Goal: Task Accomplishment & Management: Manage account settings

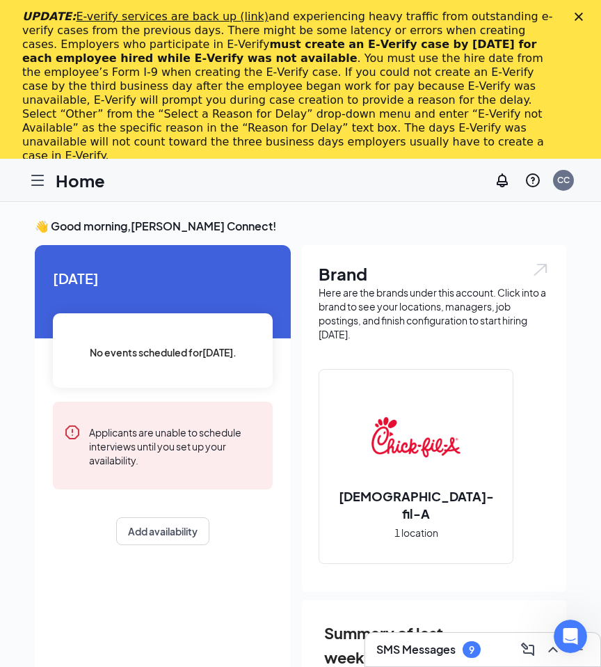
click at [581, 10] on div "UPDATE: E-verify services are back up (link) and experiencing heavy traffic fro…" at bounding box center [300, 86] width 601 height 161
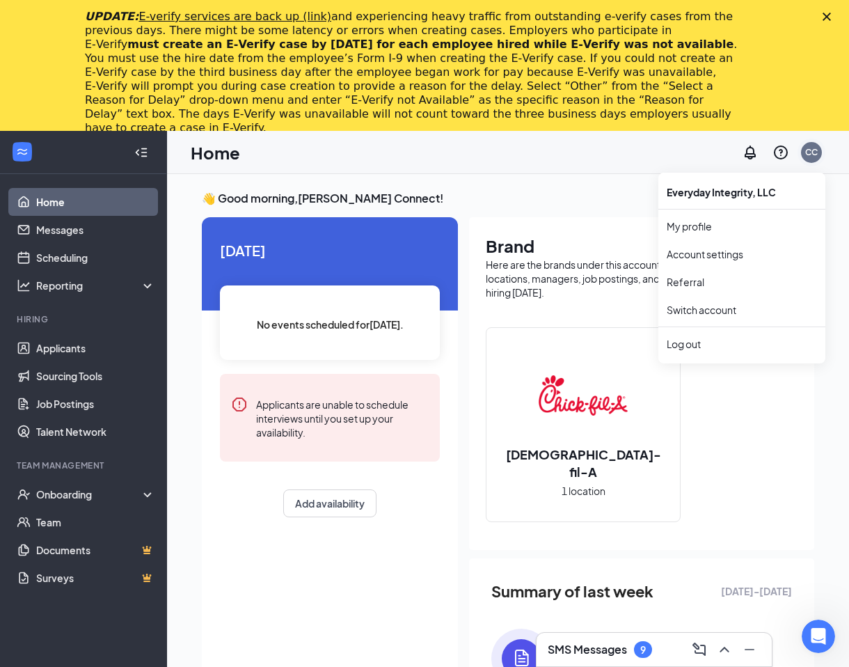
click at [601, 156] on div "CC" at bounding box center [811, 152] width 13 height 12
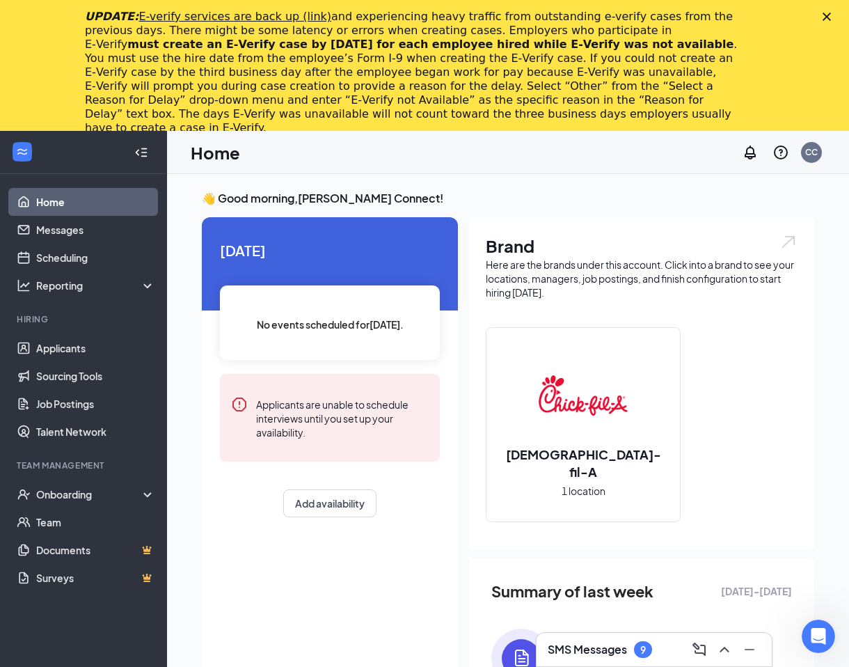
click at [566, 463] on h2 "[DEMOGRAPHIC_DATA]-fil-A" at bounding box center [582, 462] width 193 height 35
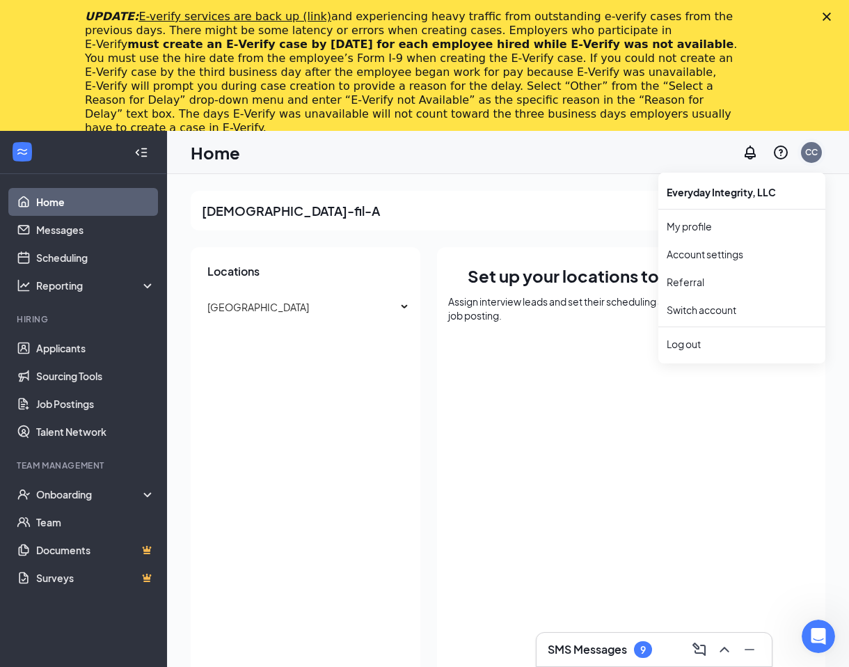
click at [601, 152] on div "CC" at bounding box center [811, 152] width 13 height 12
click at [601, 310] on link "Switch account" at bounding box center [702, 309] width 70 height 13
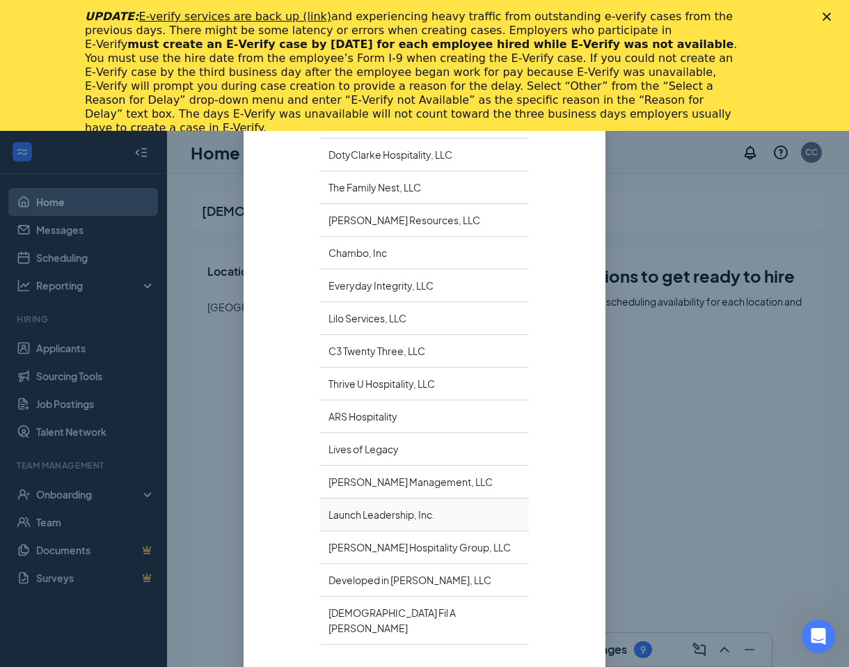
scroll to position [284, 0]
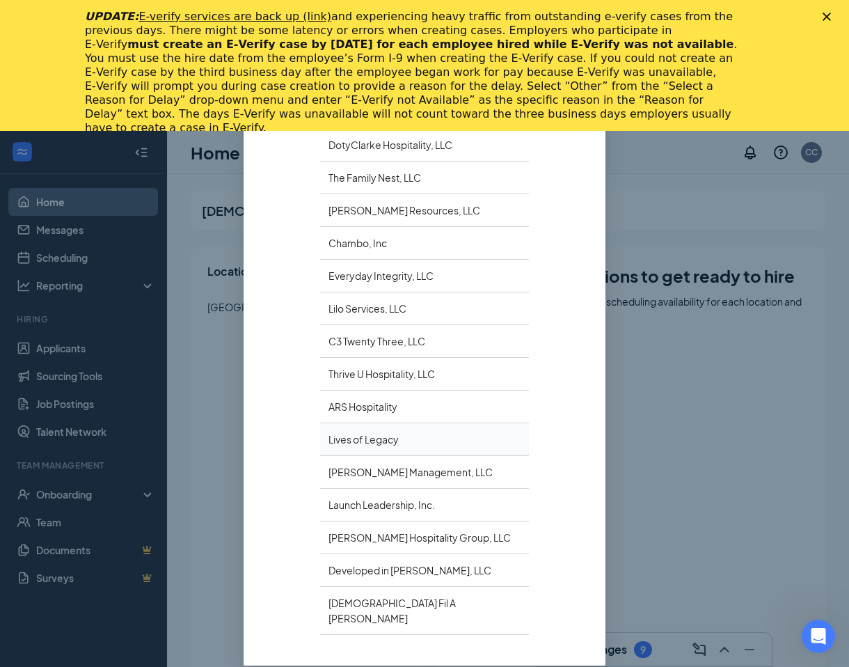
click at [379, 446] on div "Lives of Legacy" at bounding box center [424, 439] width 209 height 33
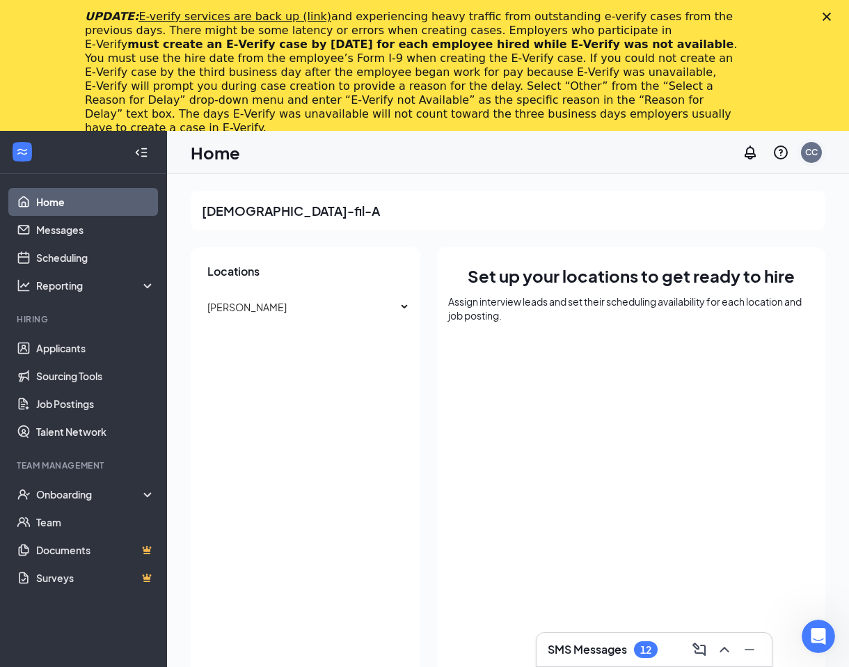
click at [813, 143] on div "CC" at bounding box center [811, 152] width 21 height 21
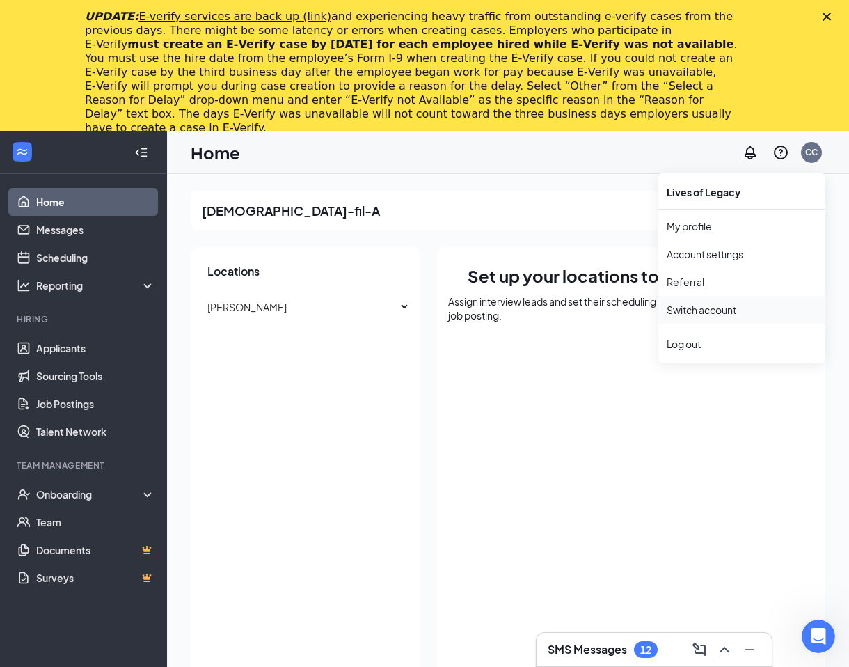
click at [709, 308] on link "Switch account" at bounding box center [702, 309] width 70 height 13
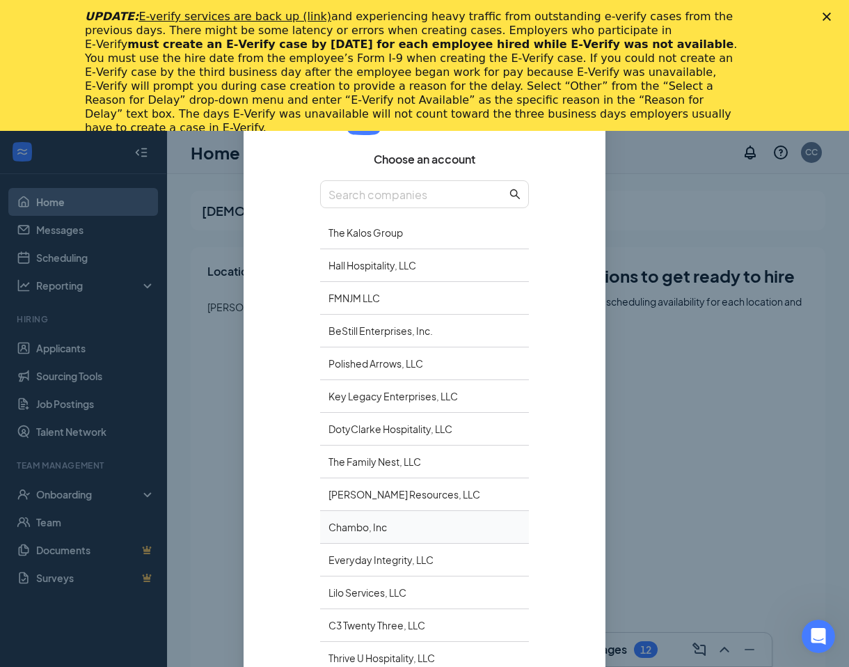
click at [354, 523] on div "Chambo, Inc" at bounding box center [424, 527] width 209 height 33
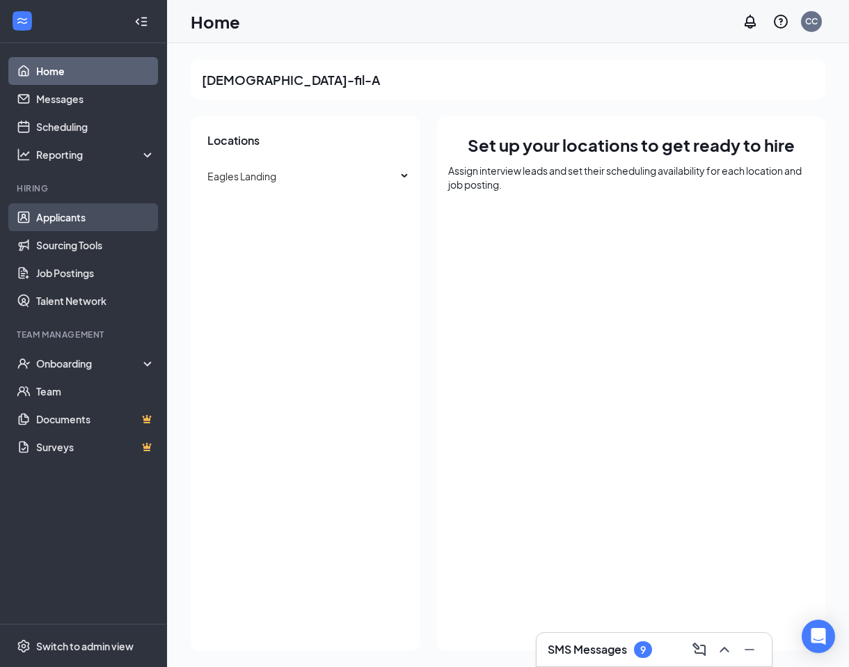
click at [65, 215] on link "Applicants" at bounding box center [95, 217] width 119 height 28
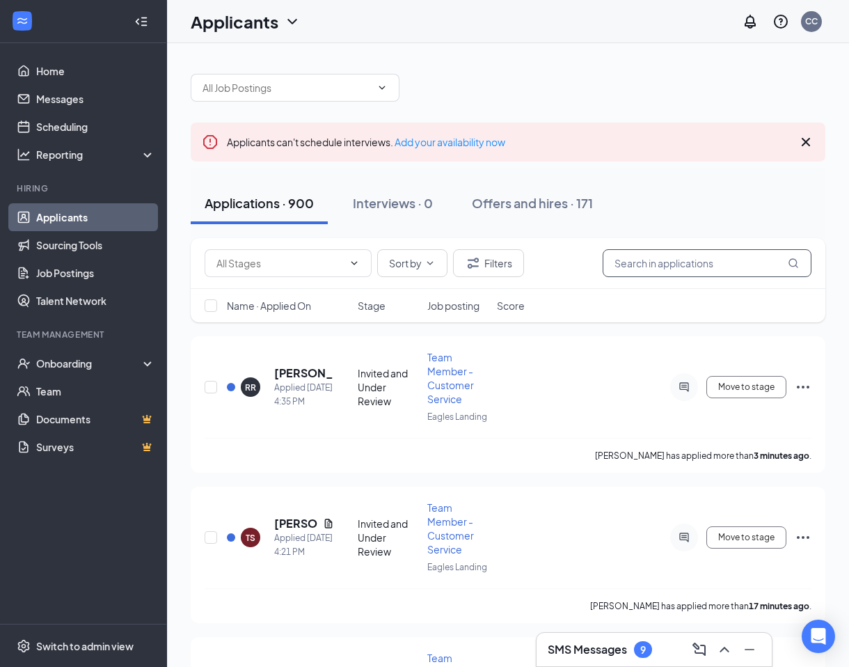
click at [665, 259] on input "text" at bounding box center [707, 263] width 209 height 28
click at [288, 369] on h5 "[PERSON_NAME]" at bounding box center [304, 372] width 60 height 15
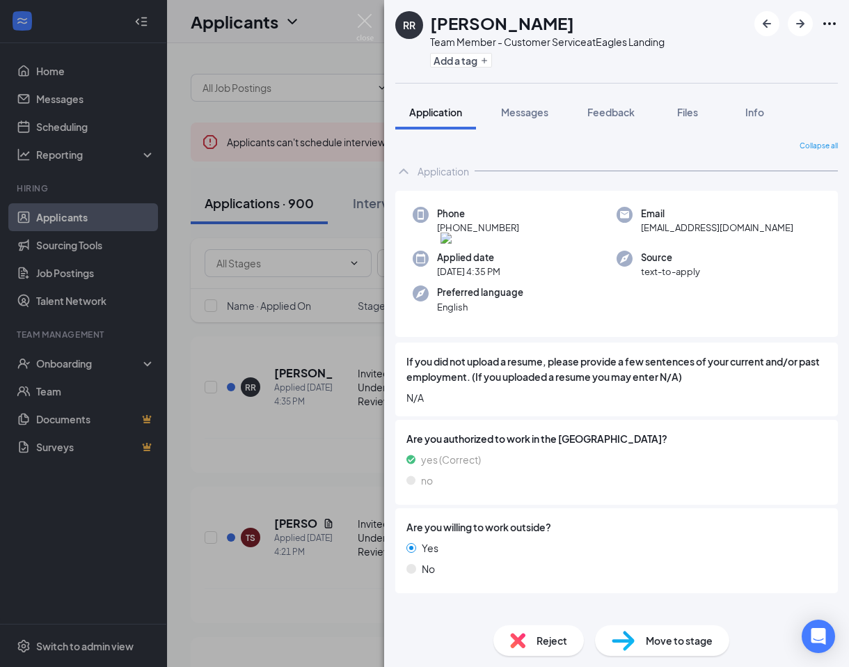
click at [519, 232] on img at bounding box center [479, 237] width 79 height 11
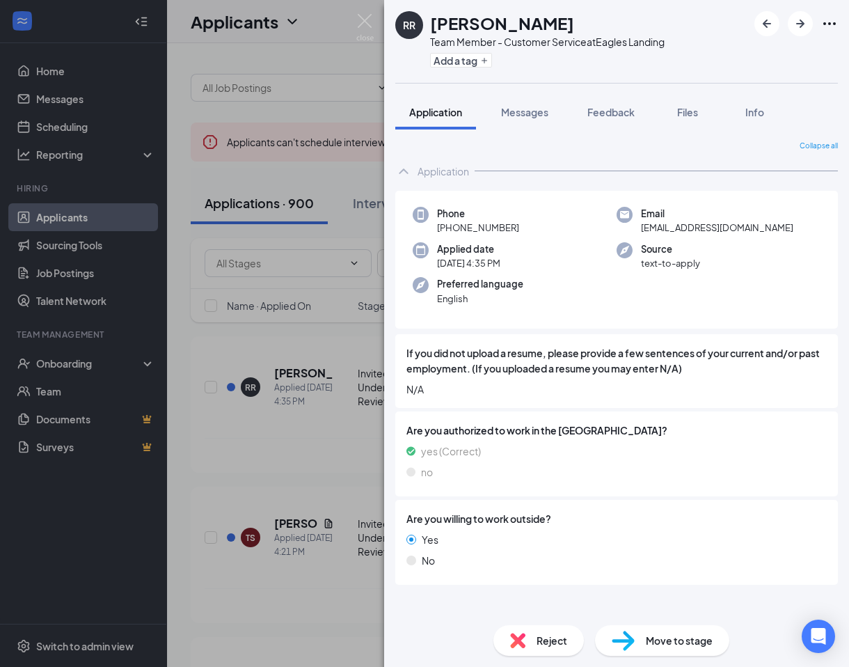
click at [556, 132] on div "Collapse all Application Phone [PHONE_NUMBER] Email [EMAIL_ADDRESS][DOMAIN_NAME…" at bounding box center [616, 371] width 465 height 484
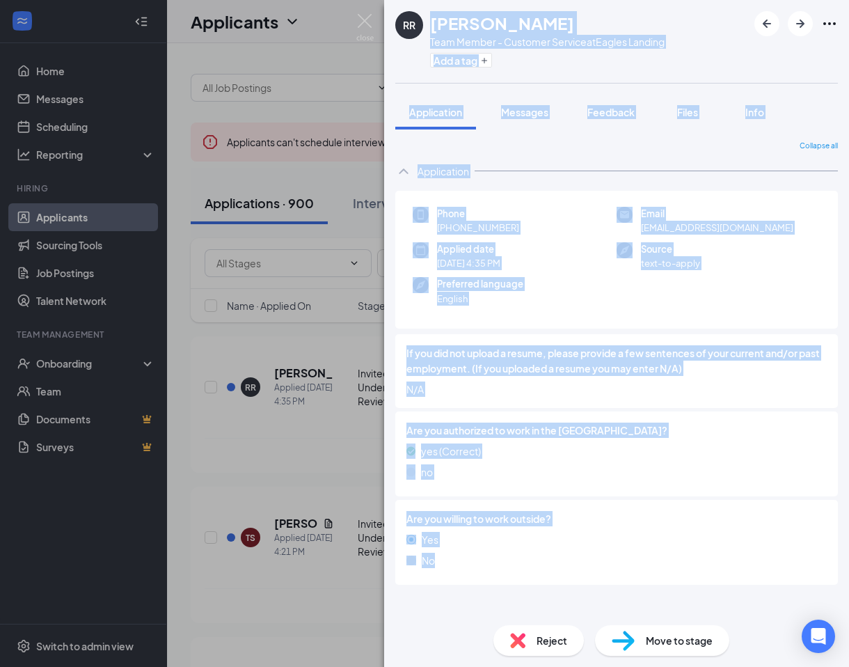
drag, startPoint x: 432, startPoint y: 20, endPoint x: 720, endPoint y: 573, distance: 622.8
click at [720, 573] on div "RR [PERSON_NAME] Team Member - Customer Service at [GEOGRAPHIC_DATA] Add a tag …" at bounding box center [616, 333] width 465 height 667
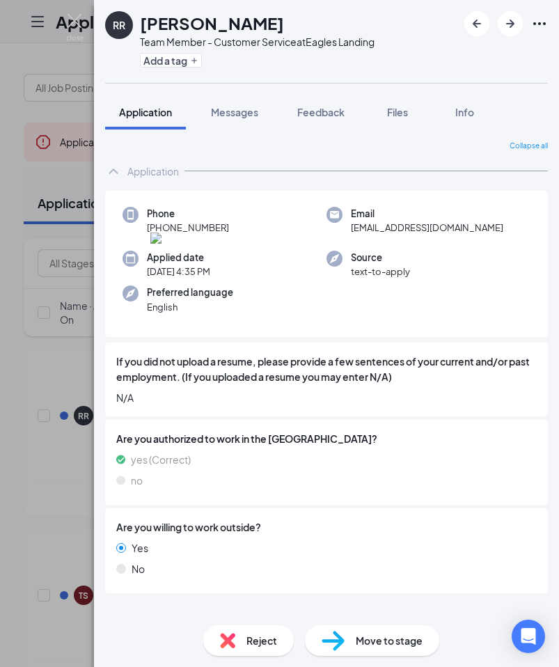
click at [271, 221] on div "Phone [PHONE_NUMBER]" at bounding box center [224, 225] width 204 height 37
drag, startPoint x: 225, startPoint y: 228, endPoint x: 156, endPoint y: 226, distance: 69.6
click at [156, 227] on div "Phone [PHONE_NUMBER]" at bounding box center [224, 225] width 204 height 37
copy span "[PHONE_NUMBER]"
